Goal: Communication & Community: Answer question/provide support

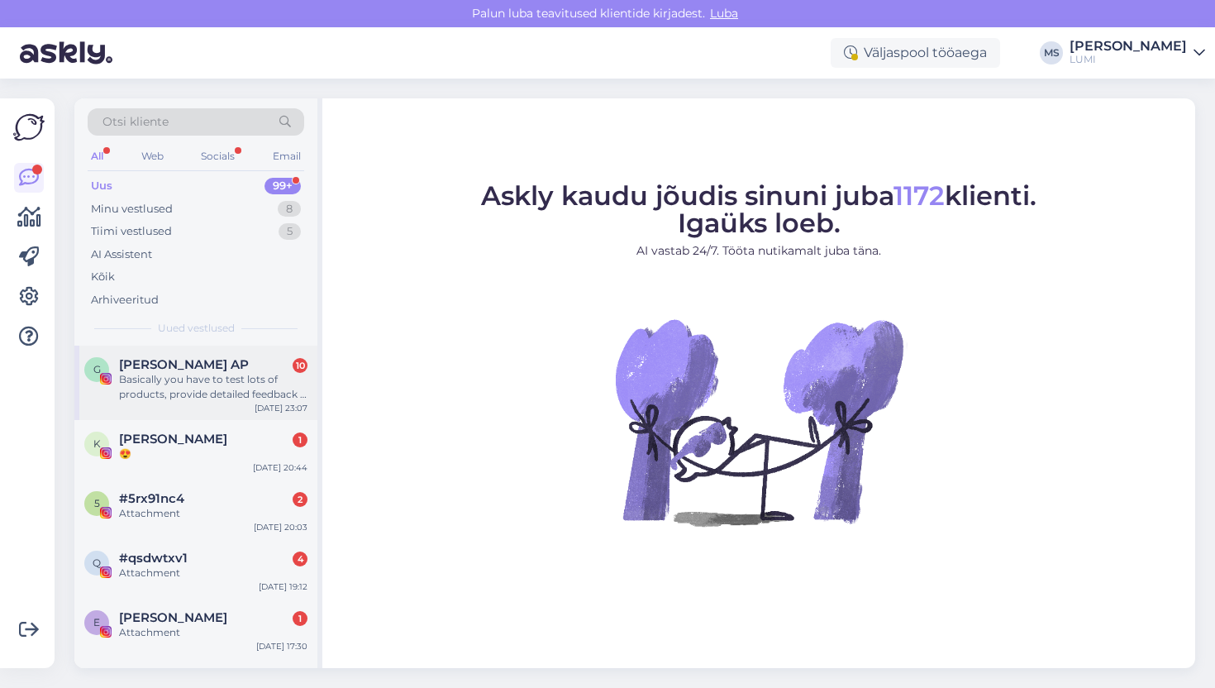
click at [205, 396] on div "Basically you have to test lots of products, provide detailed feedback - in the…" at bounding box center [213, 387] width 188 height 30
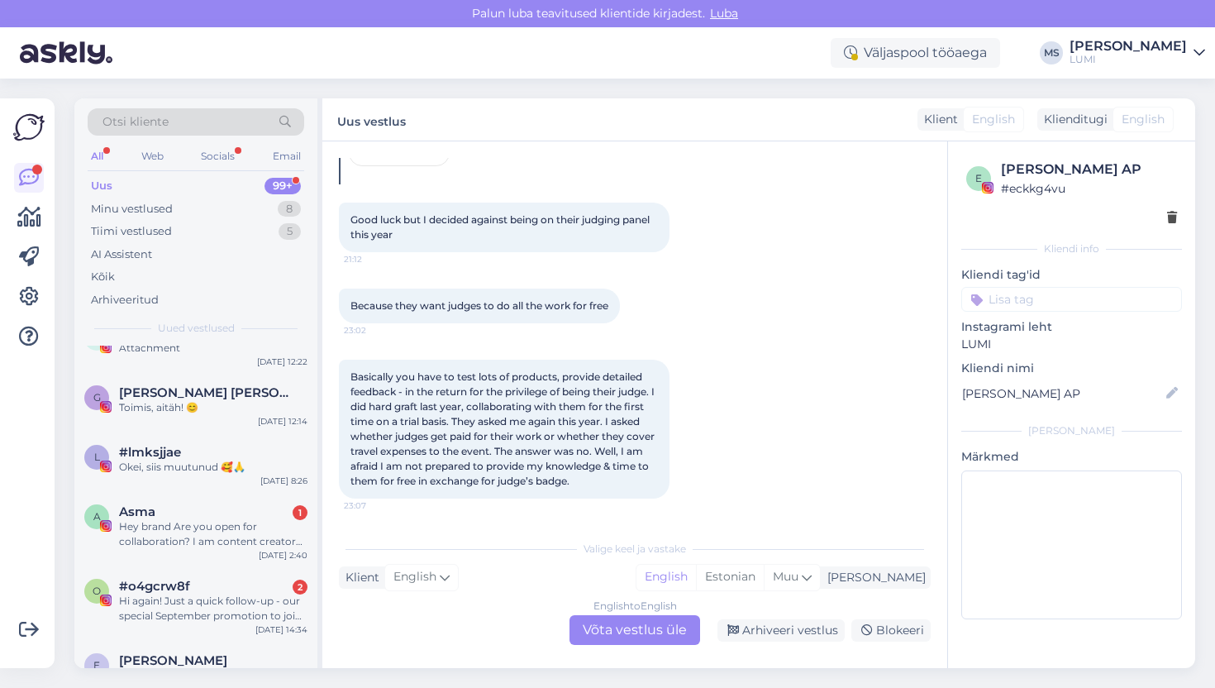
scroll to position [464, 0]
click at [145, 203] on div "Minu vestlused" at bounding box center [132, 209] width 82 height 17
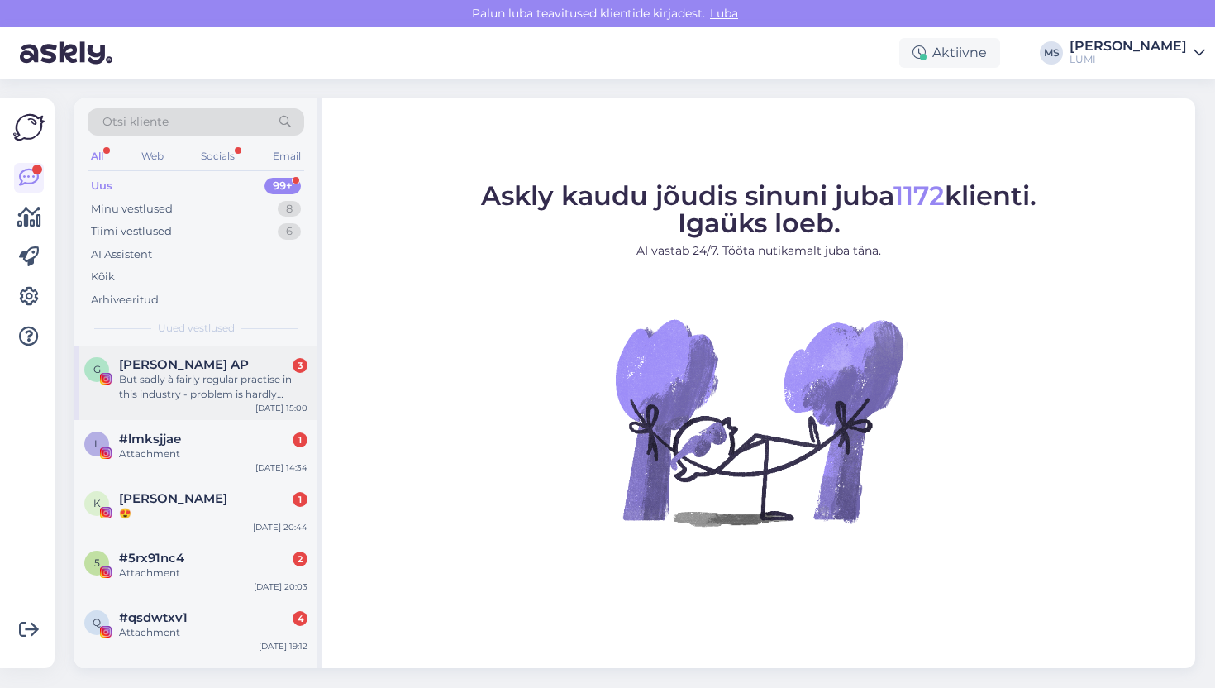
click at [216, 401] on div "But sadly à fairly regular practise in this industry - problem is hardly anyone…" at bounding box center [213, 387] width 188 height 30
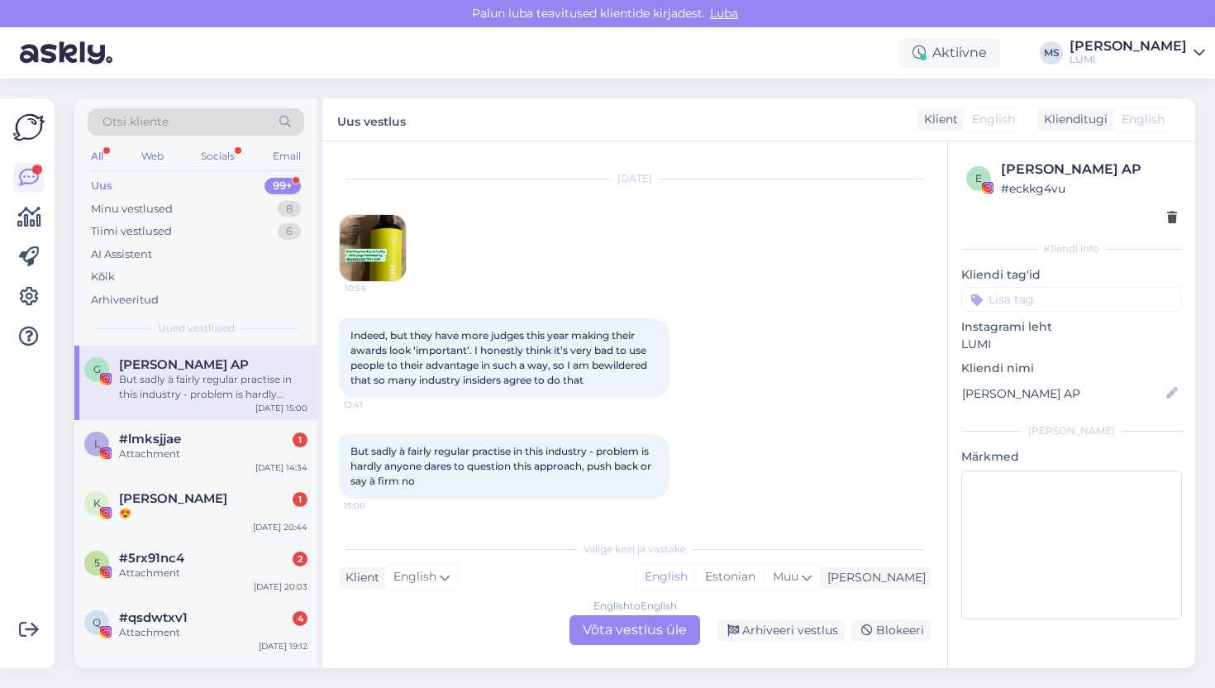
scroll to position [1346, 0]
click at [127, 207] on div "Minu vestlused" at bounding box center [132, 209] width 82 height 17
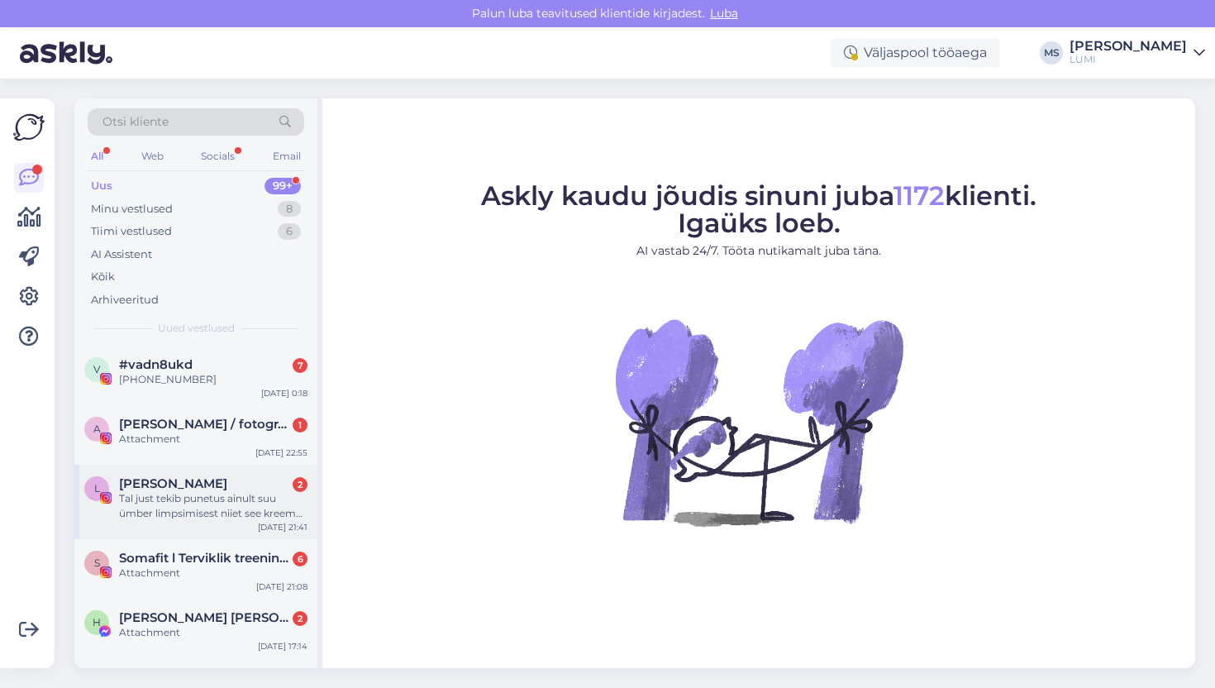
click at [197, 507] on div "Tal just tekib punetus ainult suu ümber limpsimisest niiet see kreem peaks olem…" at bounding box center [213, 506] width 188 height 30
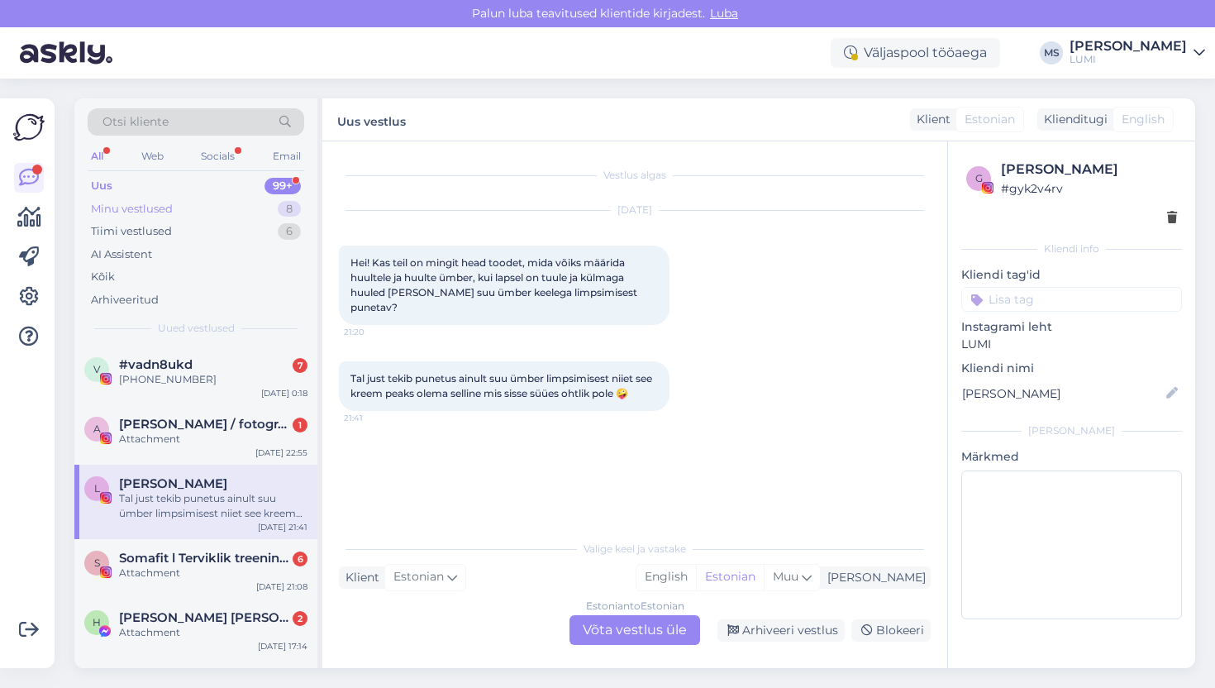
click at [164, 204] on div "Minu vestlused" at bounding box center [132, 209] width 82 height 17
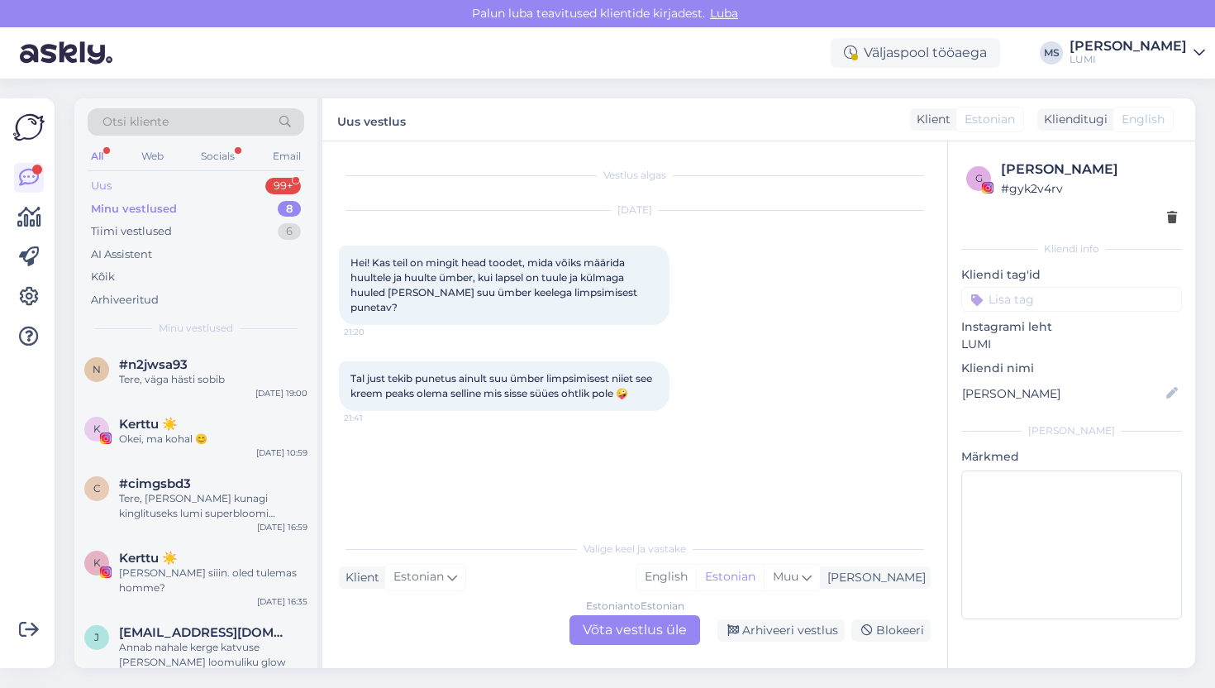
click at [161, 188] on div "Uus 99+" at bounding box center [196, 185] width 217 height 23
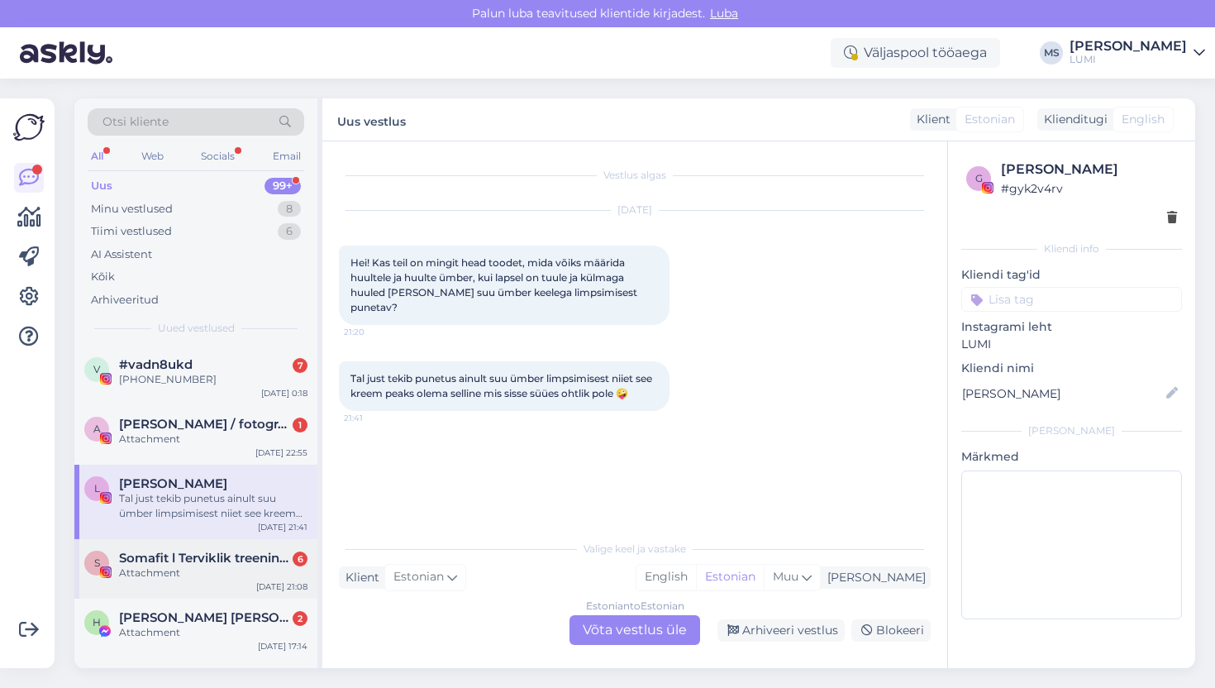
click at [163, 566] on div "Attachment" at bounding box center [213, 572] width 188 height 15
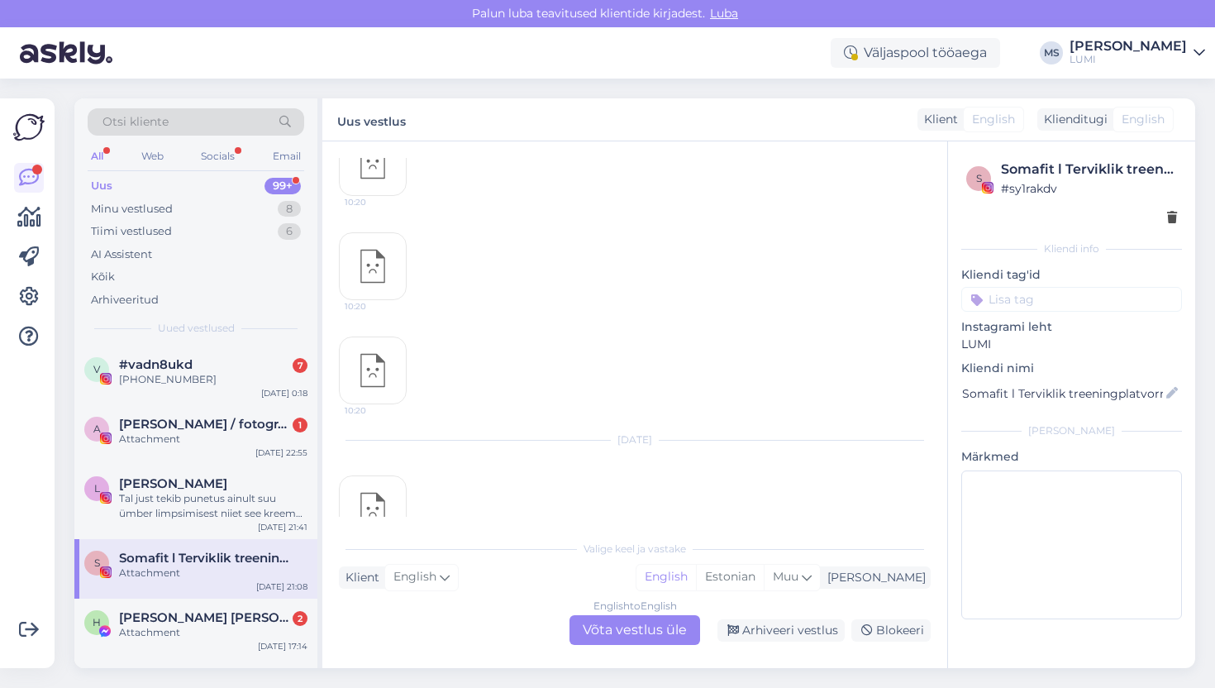
scroll to position [717, 0]
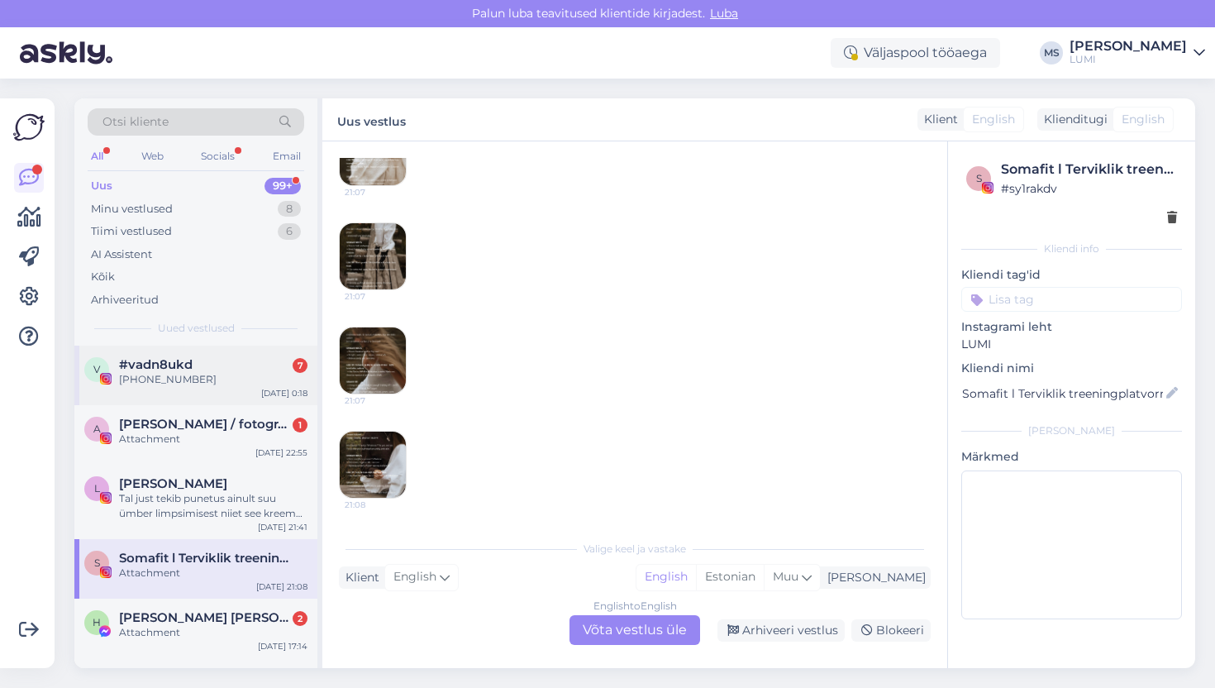
click at [222, 394] on div "v #vadn8ukd 7 +447448391532 [DATE] 0:18" at bounding box center [195, 375] width 243 height 60
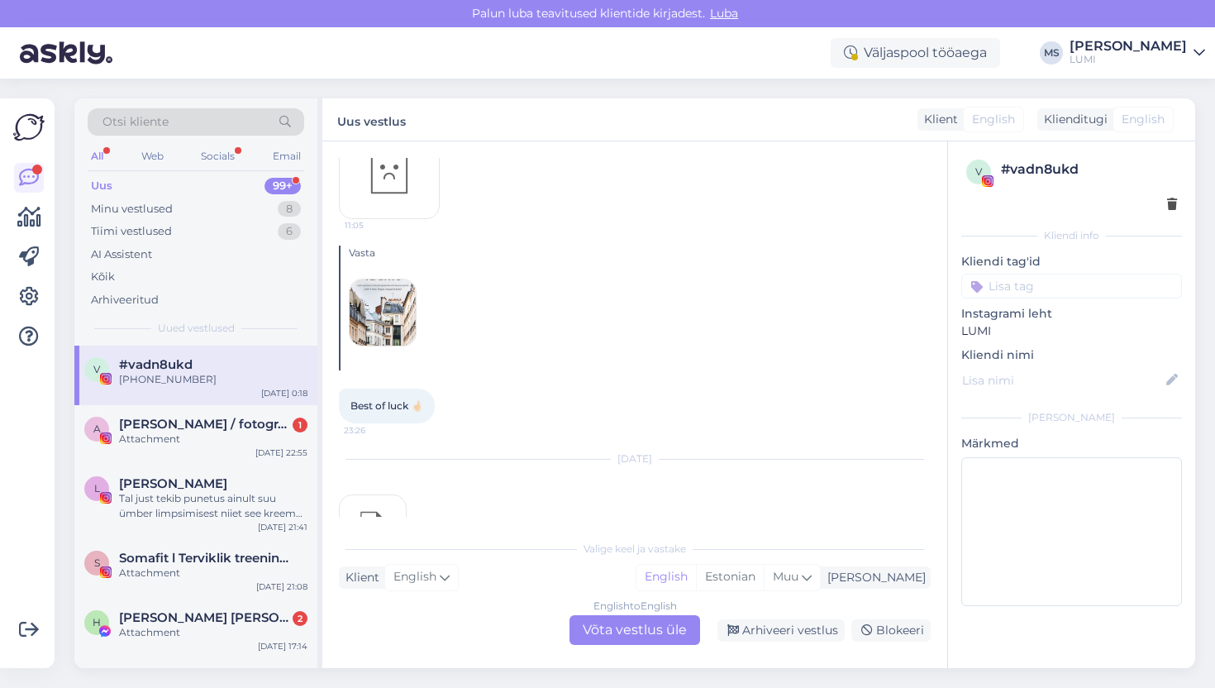
scroll to position [576, 0]
click at [389, 327] on img at bounding box center [383, 318] width 66 height 66
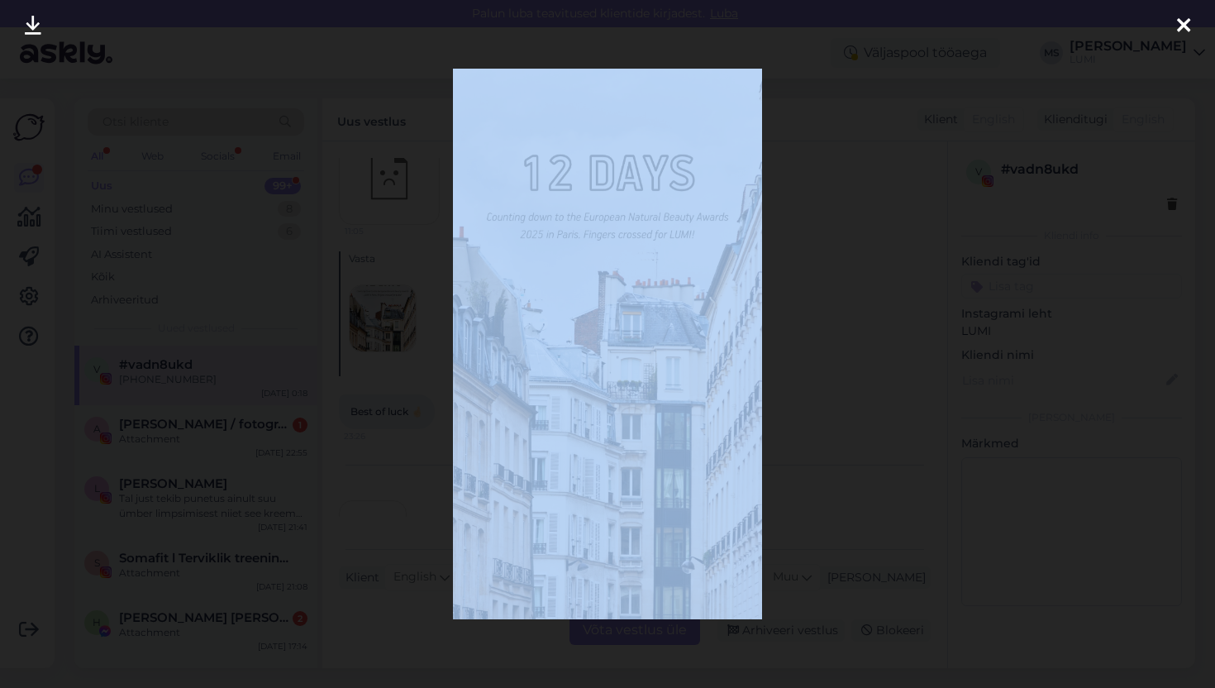
click at [389, 327] on div at bounding box center [607, 344] width 1215 height 688
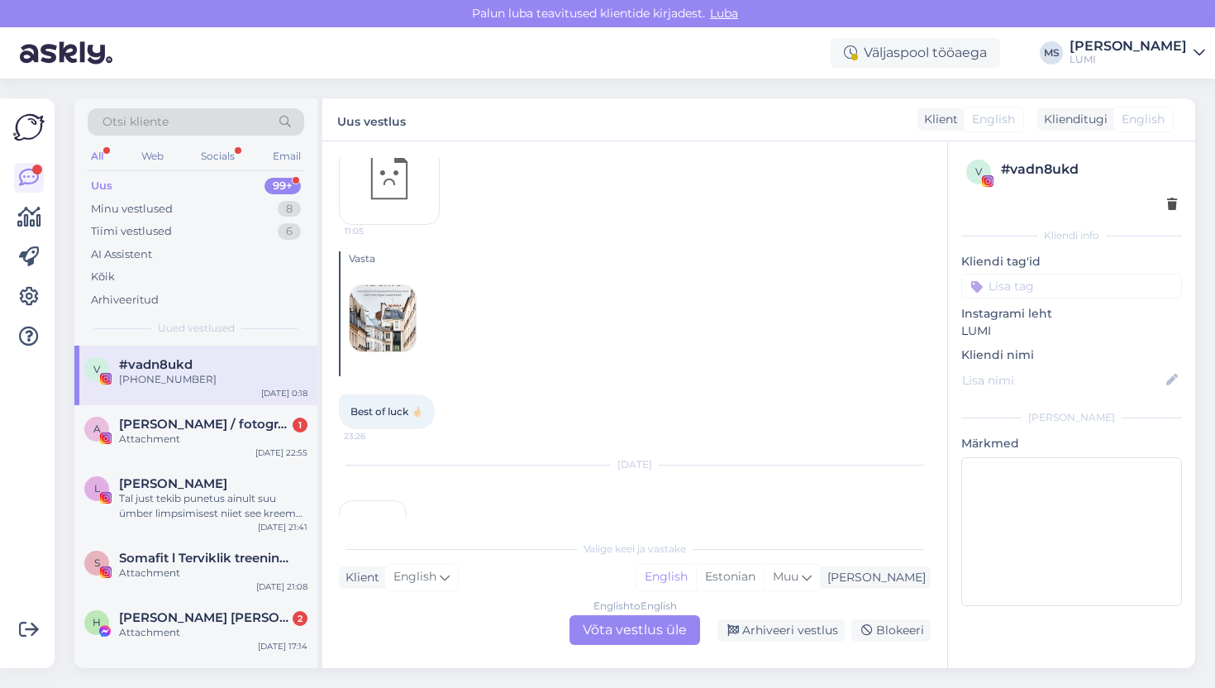
click at [389, 327] on img at bounding box center [383, 318] width 66 height 66
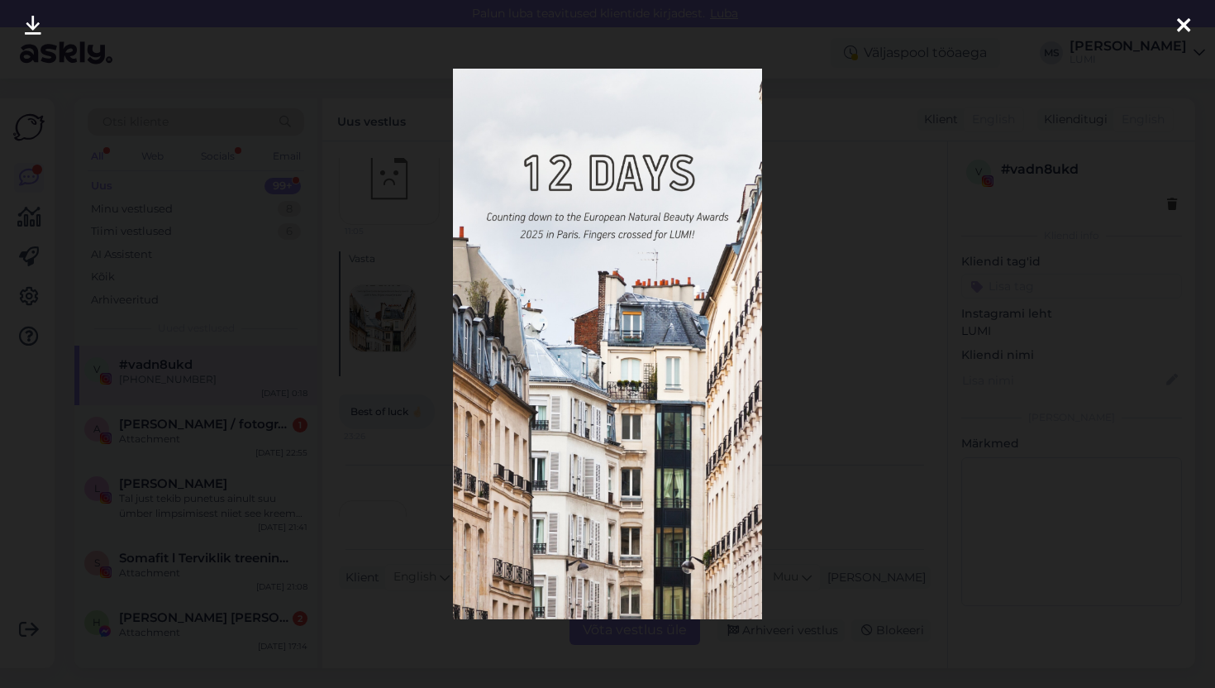
click at [1185, 31] on icon at bounding box center [1183, 26] width 13 height 21
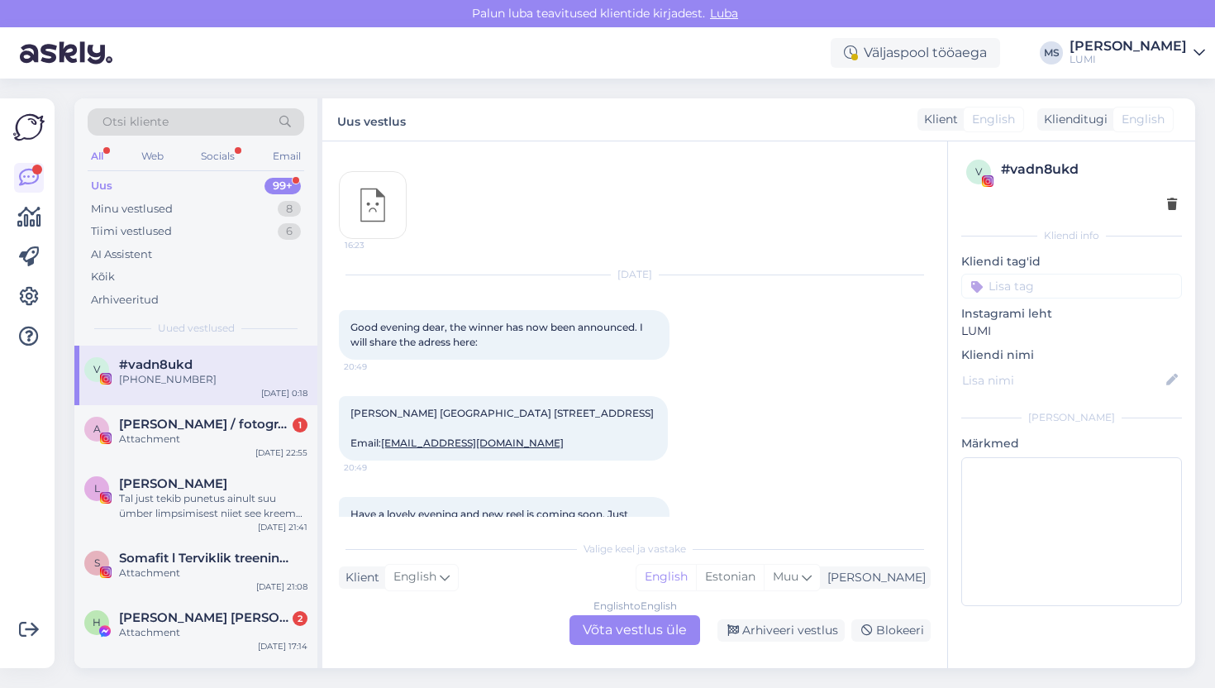
scroll to position [1177, 0]
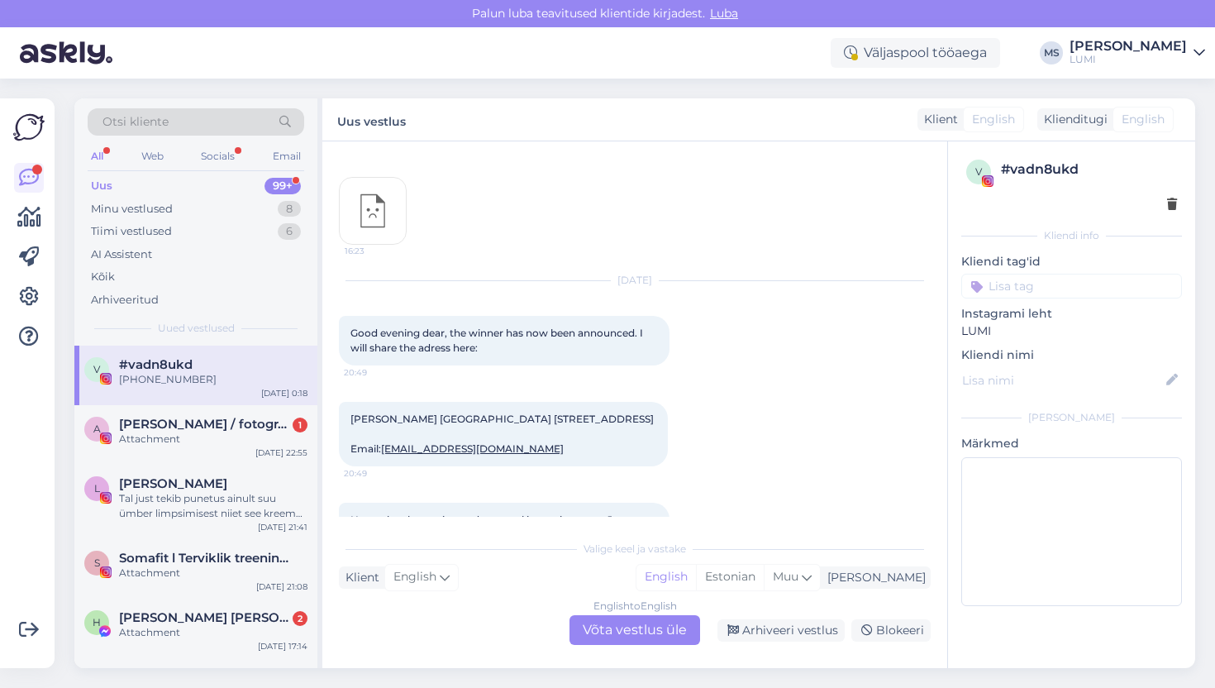
click at [379, 212] on img at bounding box center [373, 211] width 66 height 66
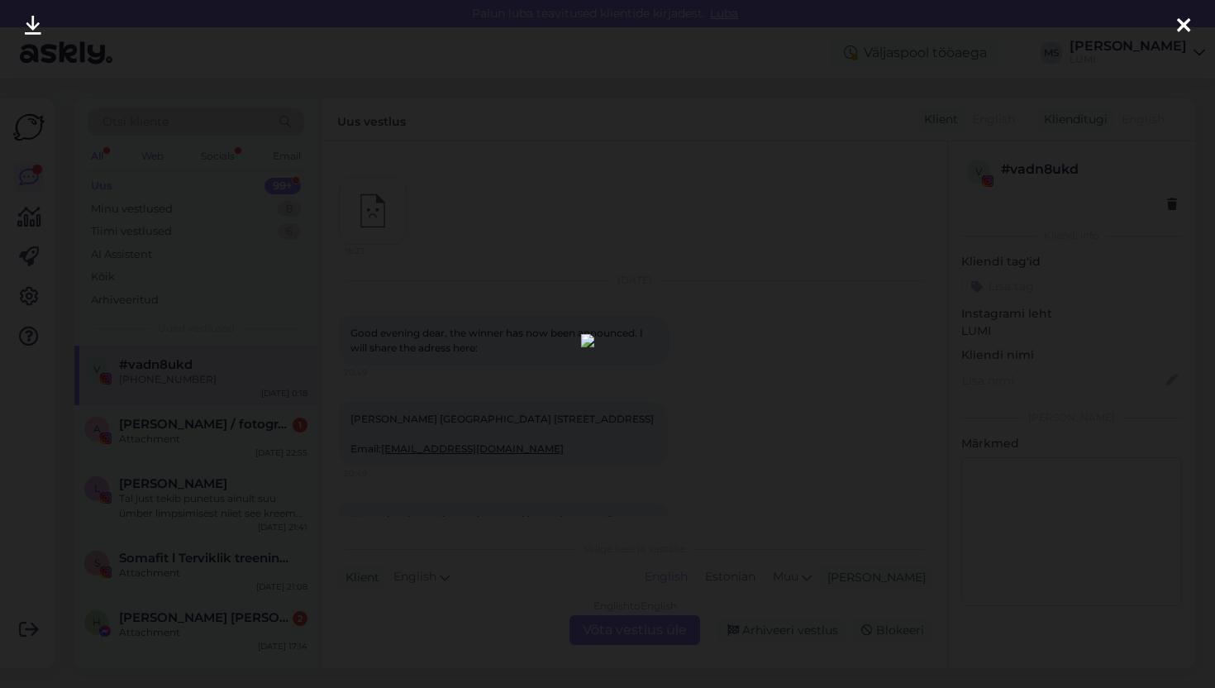
click at [1185, 12] on div at bounding box center [1183, 26] width 33 height 52
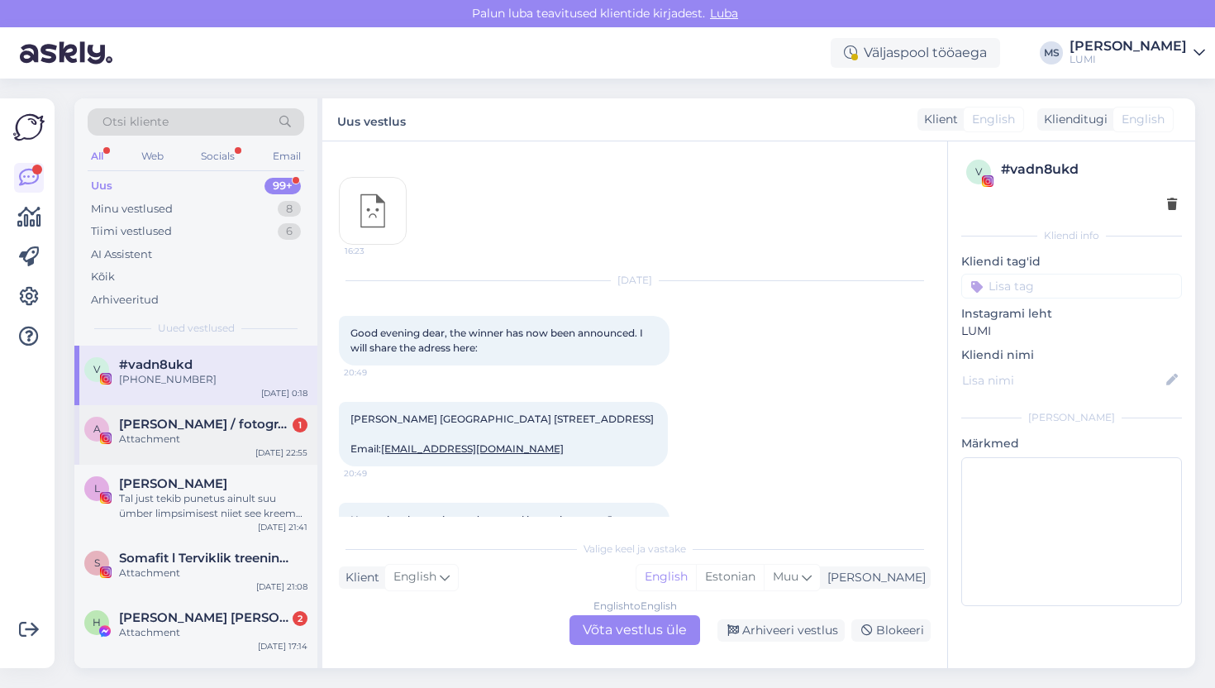
click at [218, 434] on div "Attachment" at bounding box center [213, 438] width 188 height 15
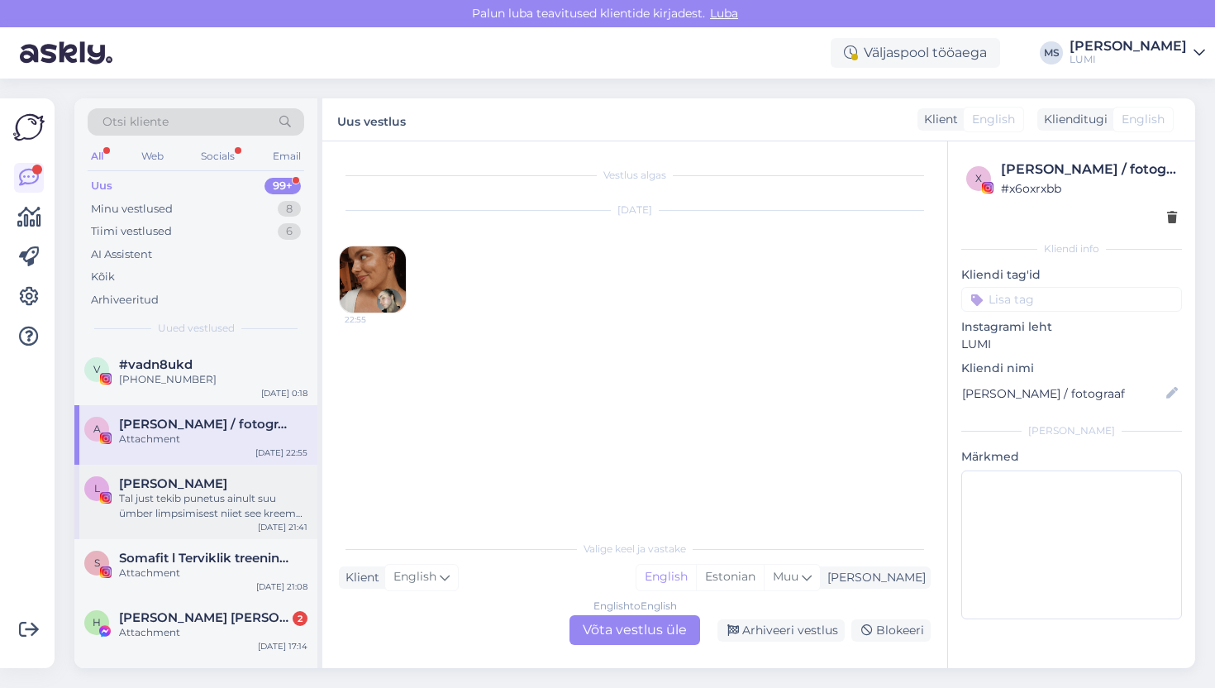
click at [206, 491] on div "Tal just tekib punetus ainult suu ümber limpsimisest niiet see kreem peaks olem…" at bounding box center [213, 506] width 188 height 30
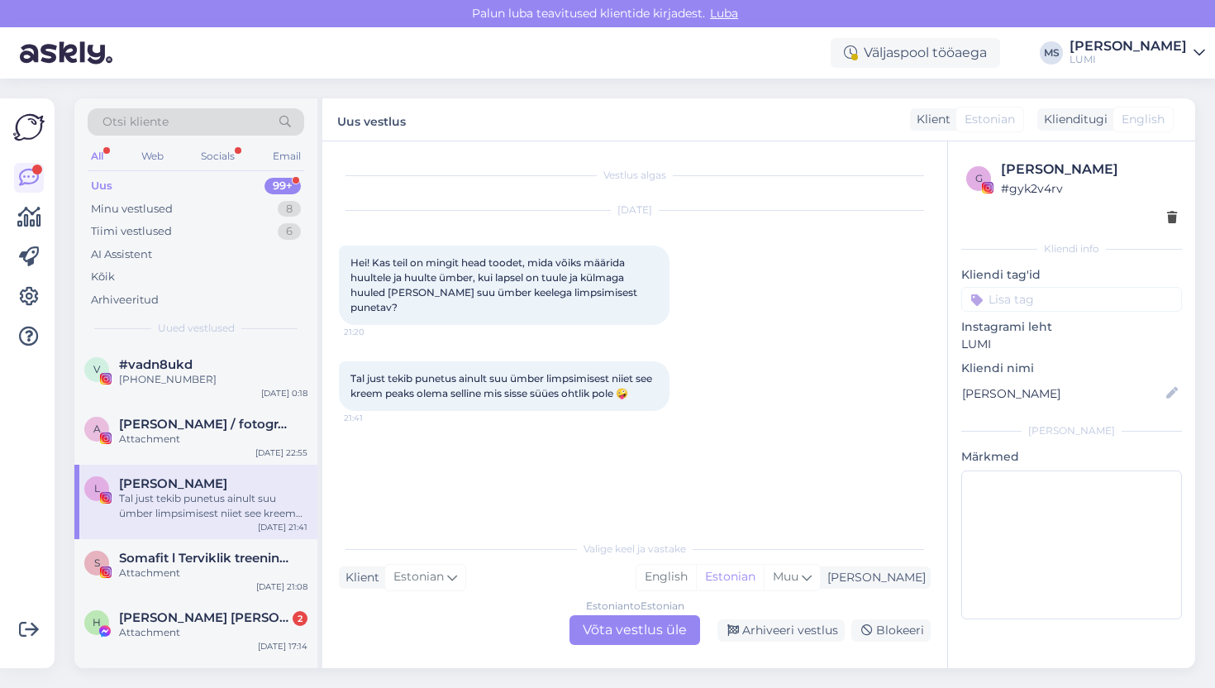
click at [658, 636] on div "Estonian to Estonian Võta vestlus üle" at bounding box center [634, 630] width 131 height 30
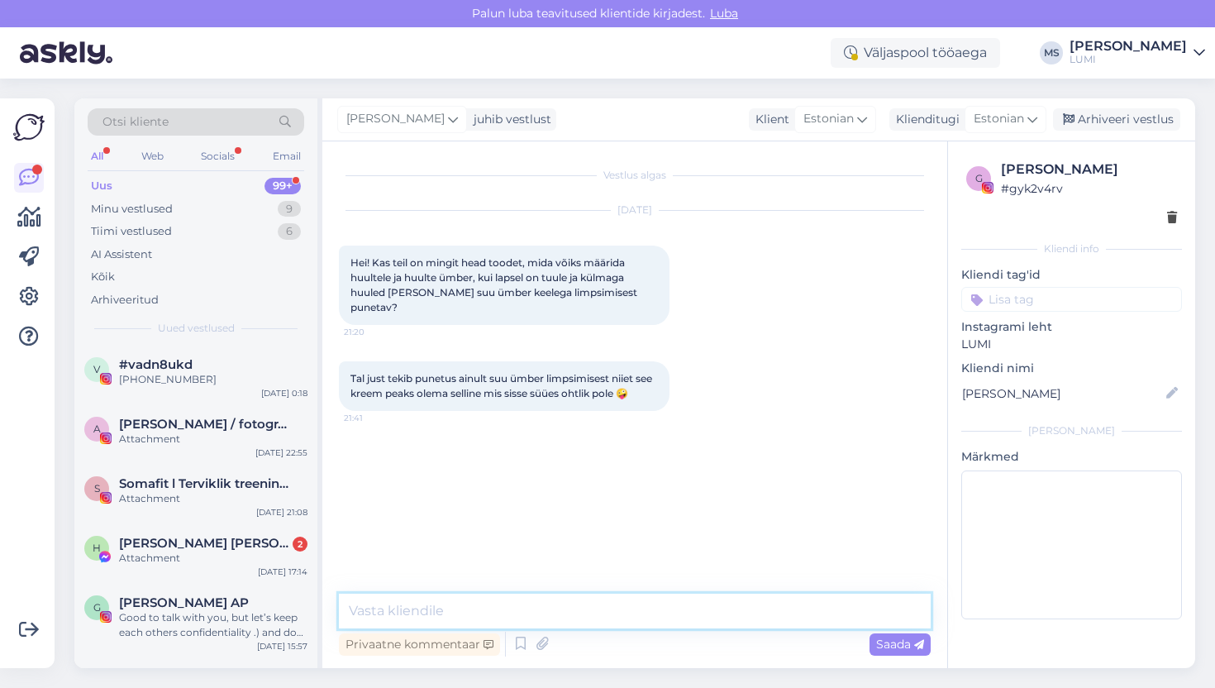
click at [529, 612] on textarea at bounding box center [635, 610] width 592 height 35
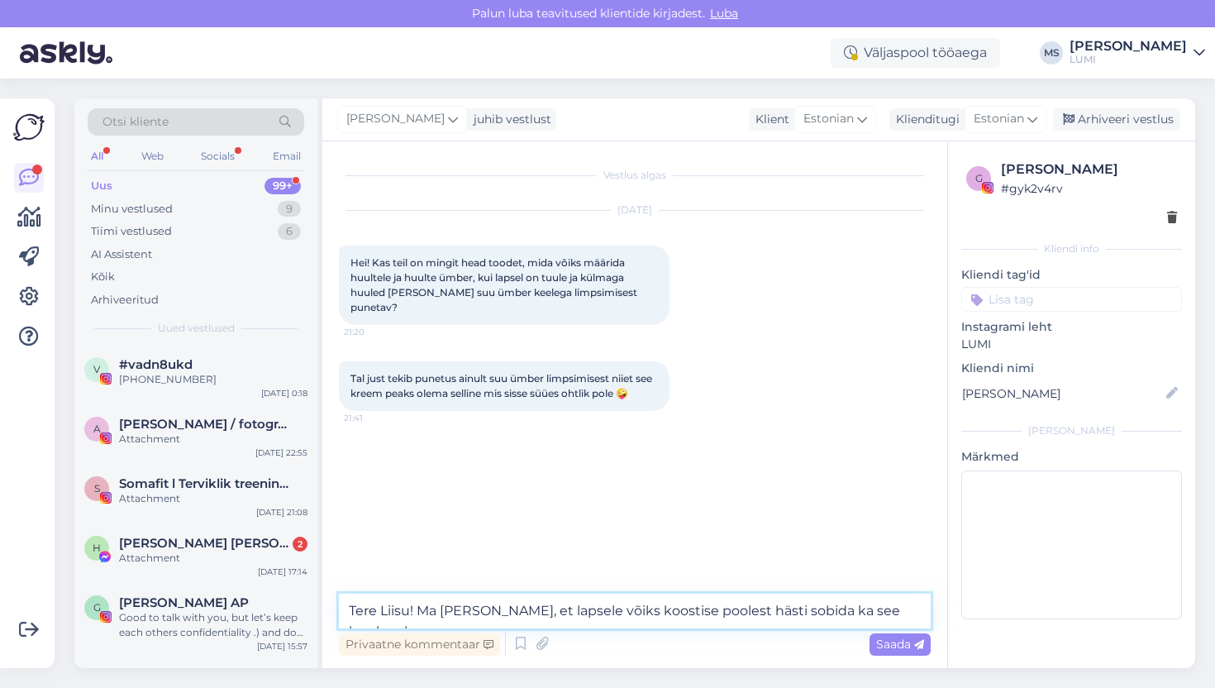
paste textarea "[URL][DOMAIN_NAME]"
type textarea "Tere Liisu! Ma [PERSON_NAME], et lapsele võiks koostise poolest hästi sobida ka…"
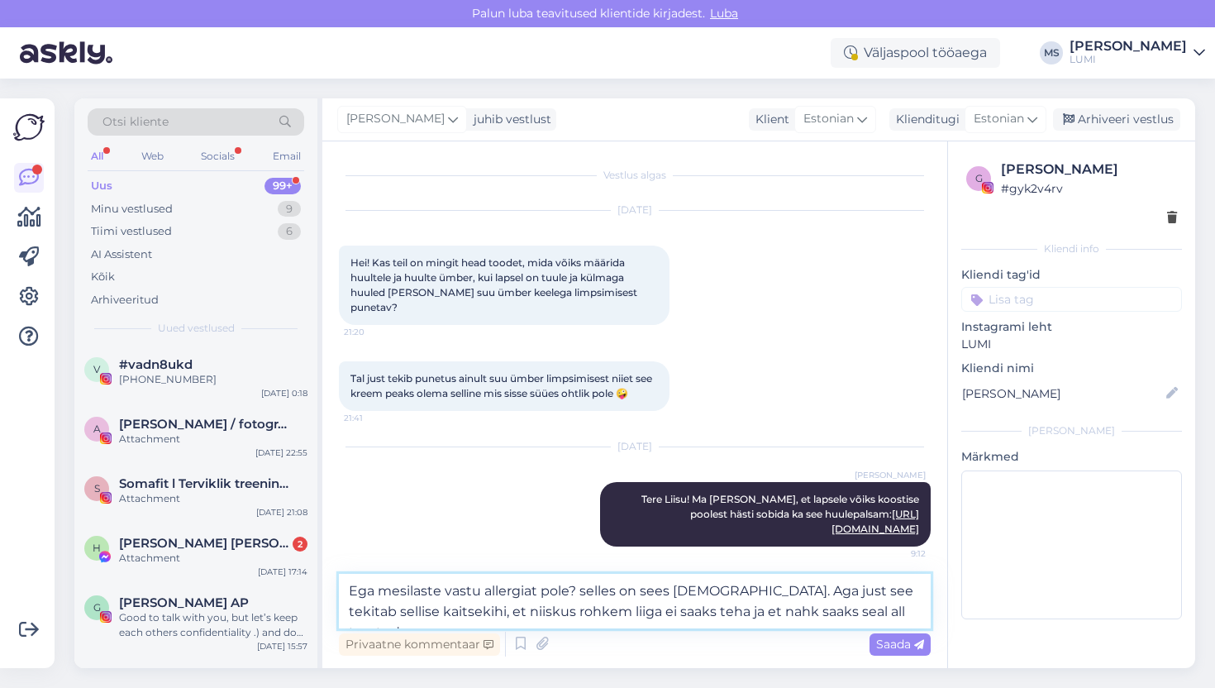
type textarea "Ega mesilaste vastu allergiat pole? selles on sees [DEMOGRAPHIC_DATA]. Aga just…"
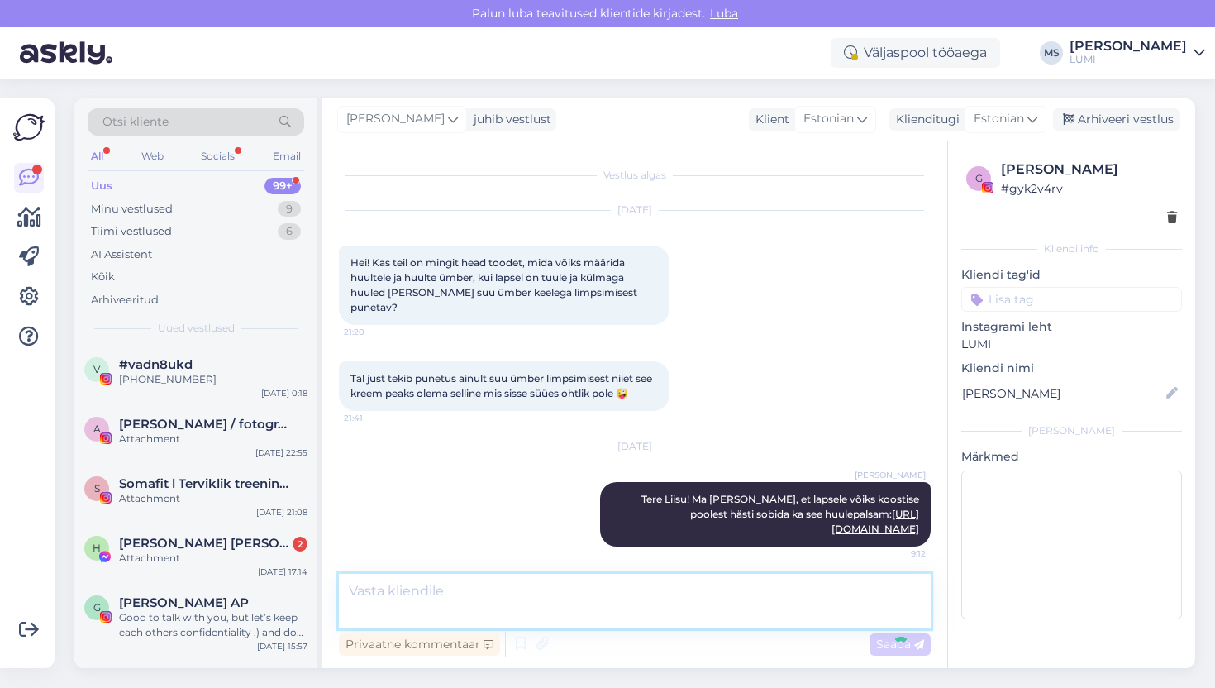
scroll to position [87, 0]
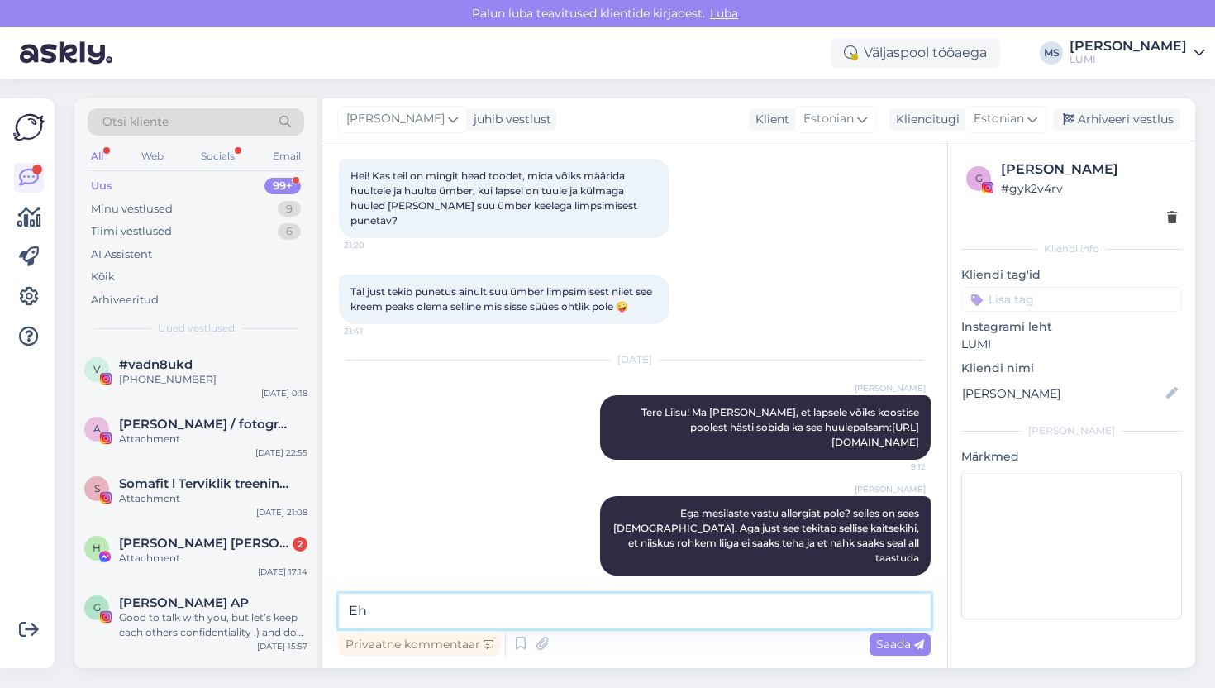
type textarea "E"
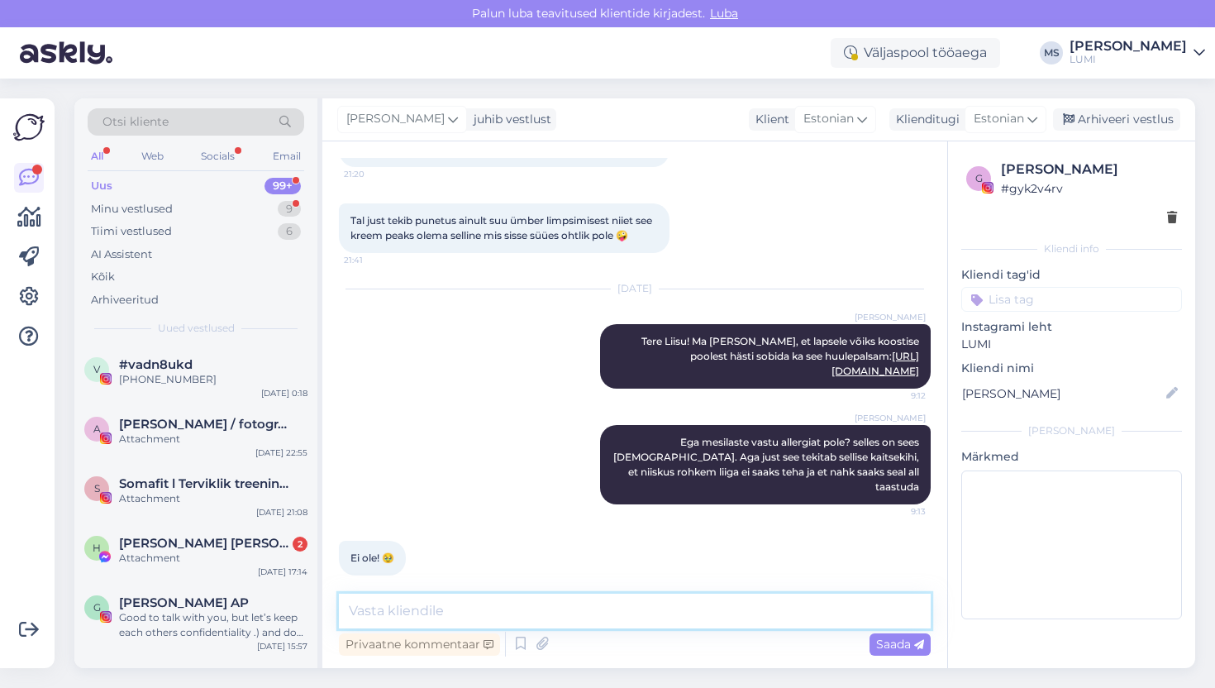
scroll to position [229, 0]
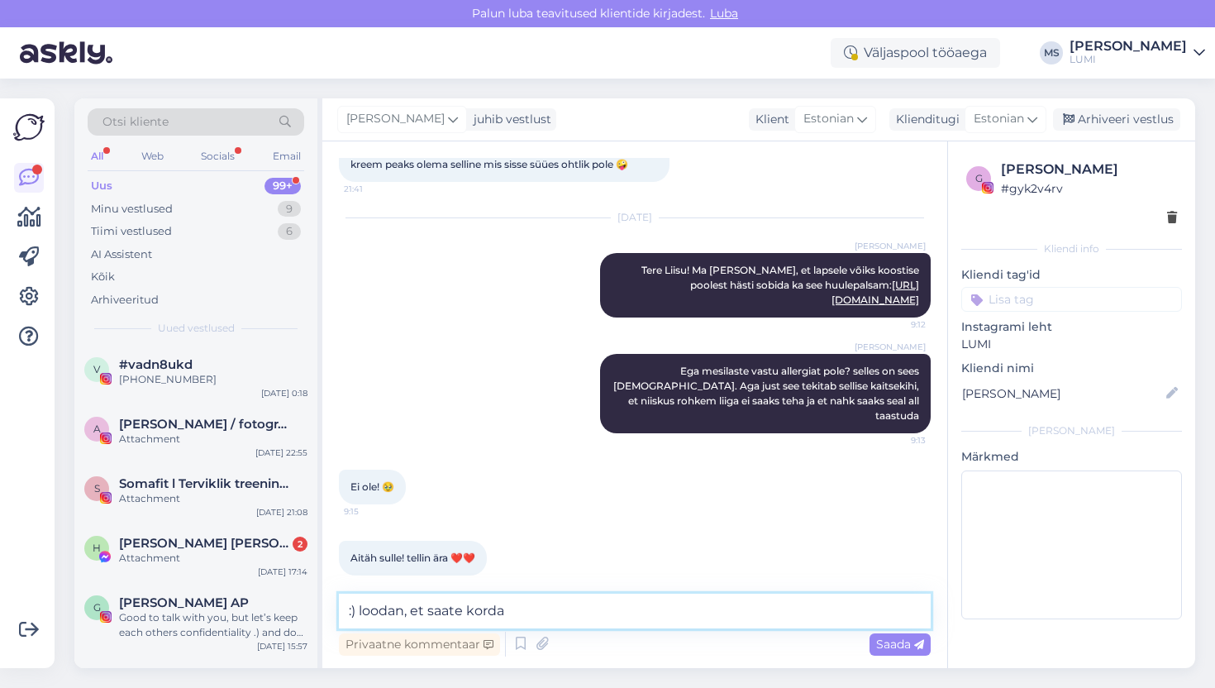
type textarea ":) loodan, et saate korda"
